Goal: Obtain resource: Download file/media

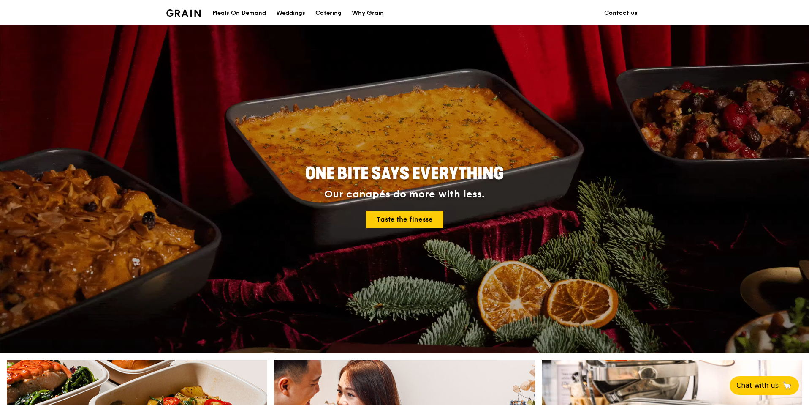
scroll to position [65, 0]
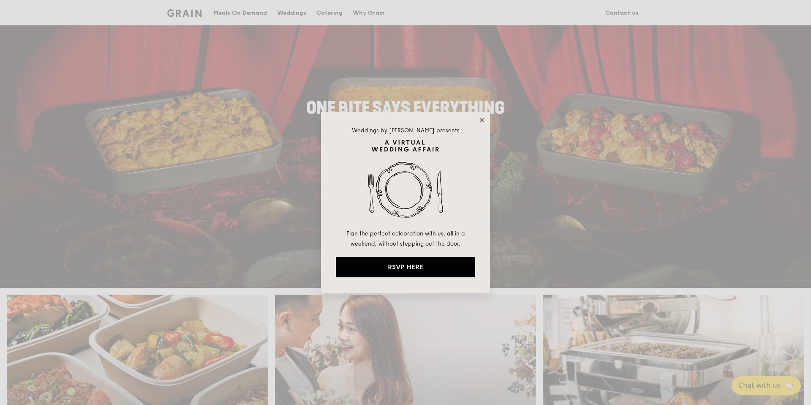
click at [481, 120] on icon at bounding box center [481, 119] width 5 height 5
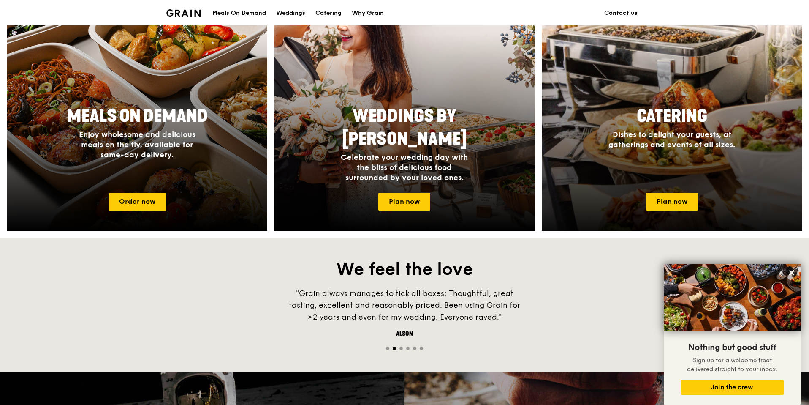
scroll to position [372, 0]
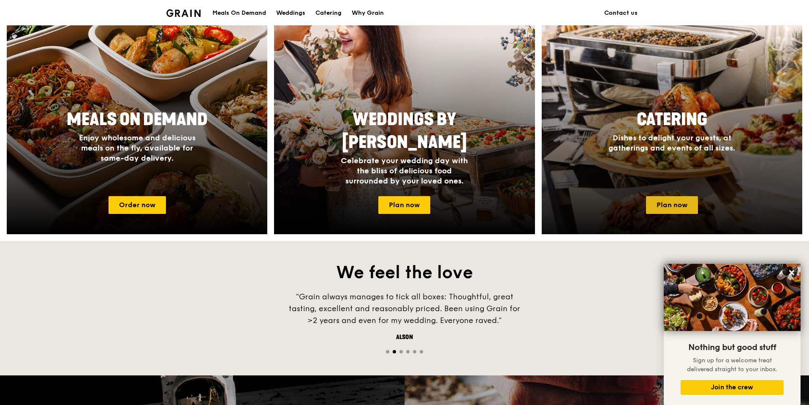
click at [678, 206] on link "Plan now" at bounding box center [672, 205] width 52 height 18
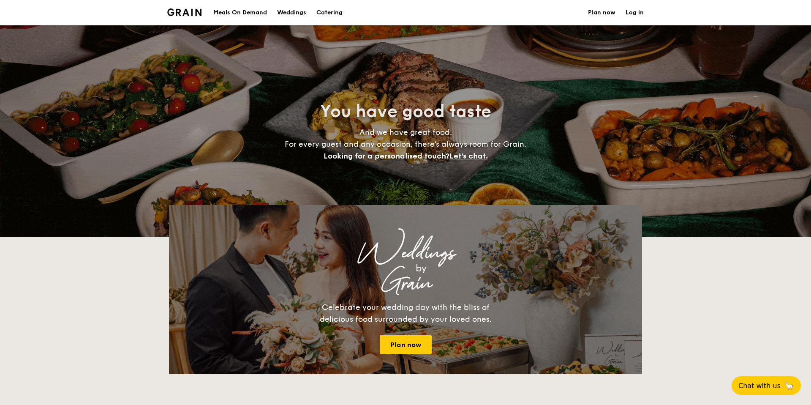
select select
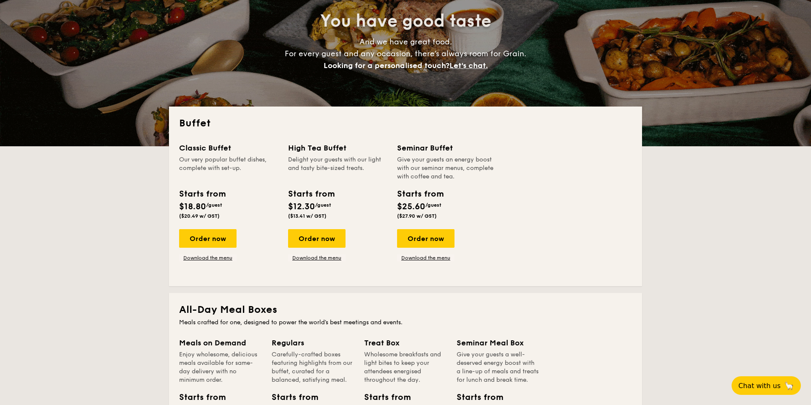
scroll to position [118, 0]
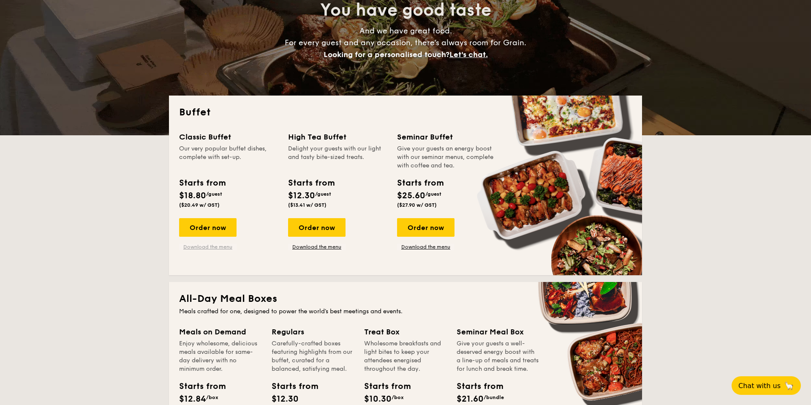
click at [218, 247] on link "Download the menu" at bounding box center [207, 246] width 57 height 7
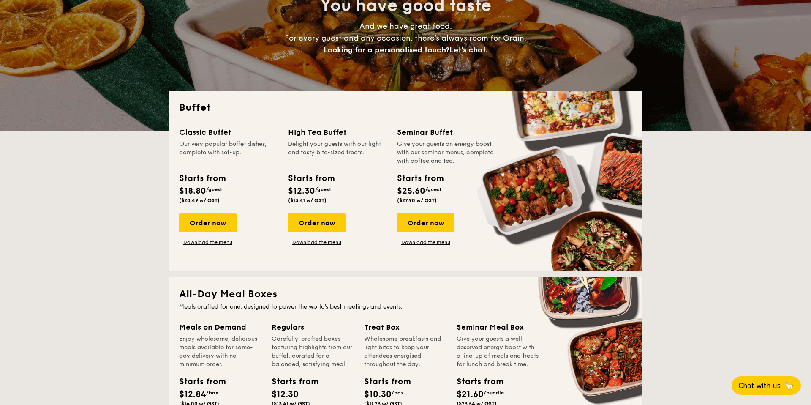
scroll to position [122, 0]
